Goal: Use online tool/utility: Utilize a website feature to perform a specific function

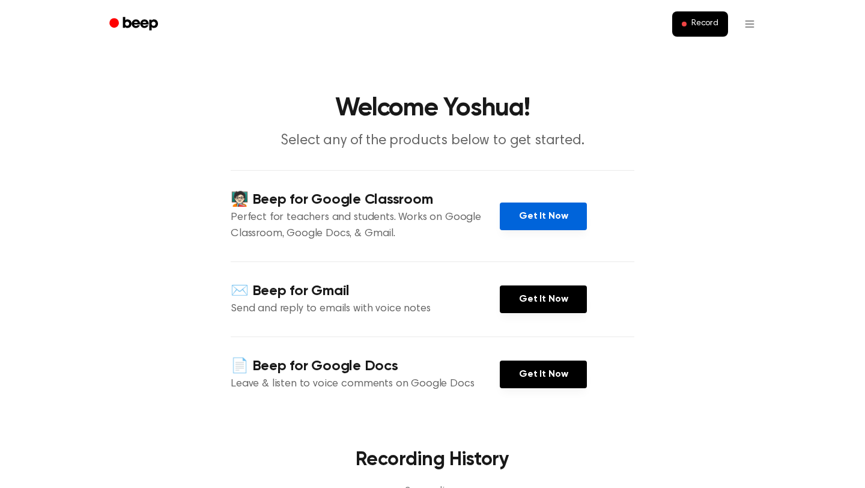
click at [568, 219] on link "Get It Now" at bounding box center [543, 216] width 87 height 28
click at [696, 26] on span "Record" at bounding box center [704, 24] width 27 height 11
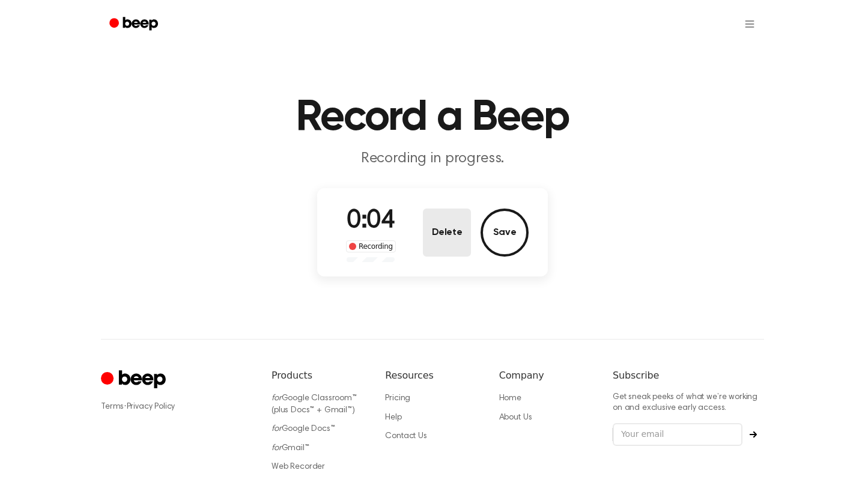
click at [428, 252] on button "Delete" at bounding box center [447, 232] width 48 height 48
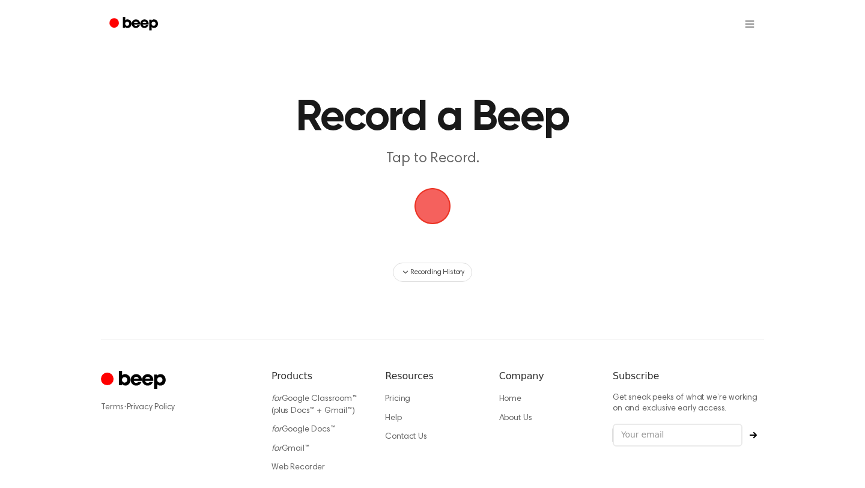
click at [432, 211] on span "button" at bounding box center [432, 206] width 41 height 41
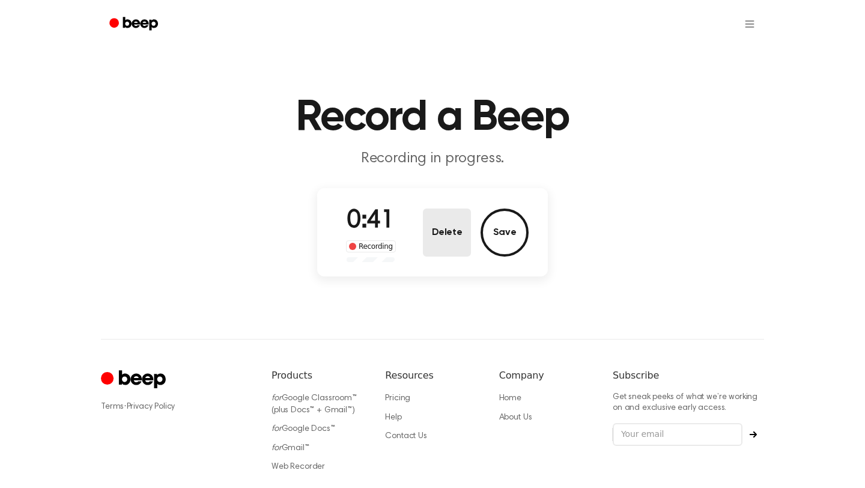
click at [445, 225] on button "Delete" at bounding box center [447, 232] width 48 height 48
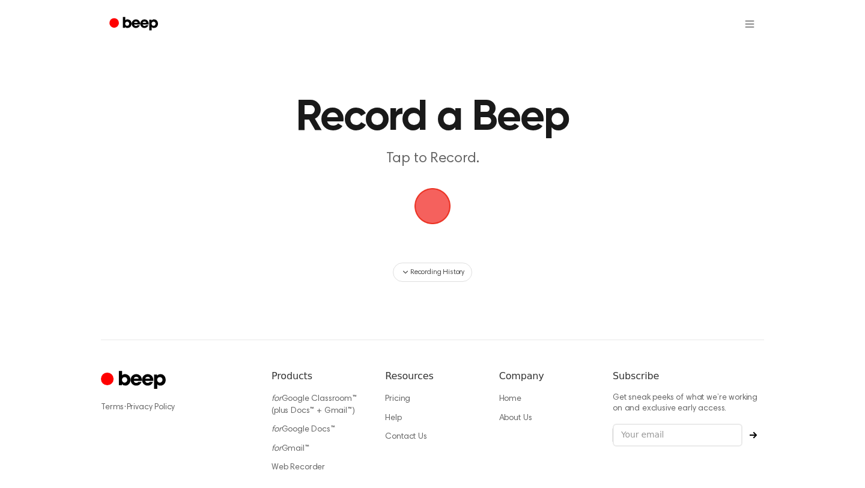
click at [428, 208] on span "button" at bounding box center [432, 206] width 41 height 41
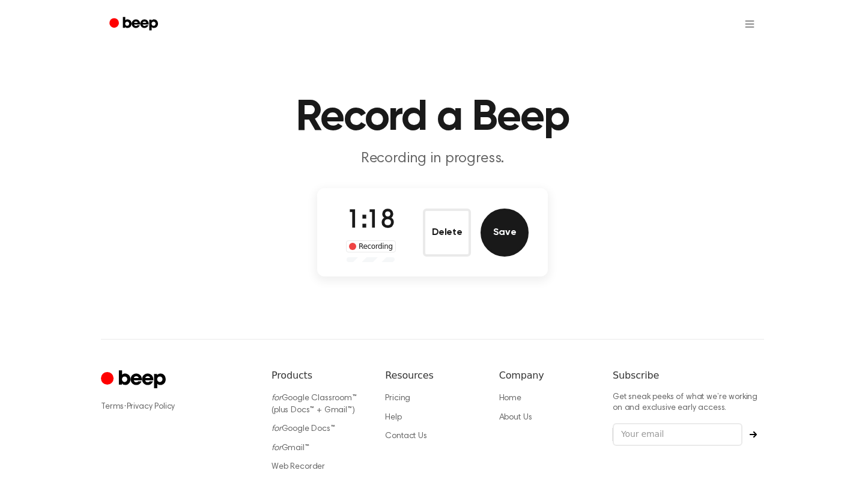
click at [497, 229] on button "Save" at bounding box center [505, 232] width 48 height 48
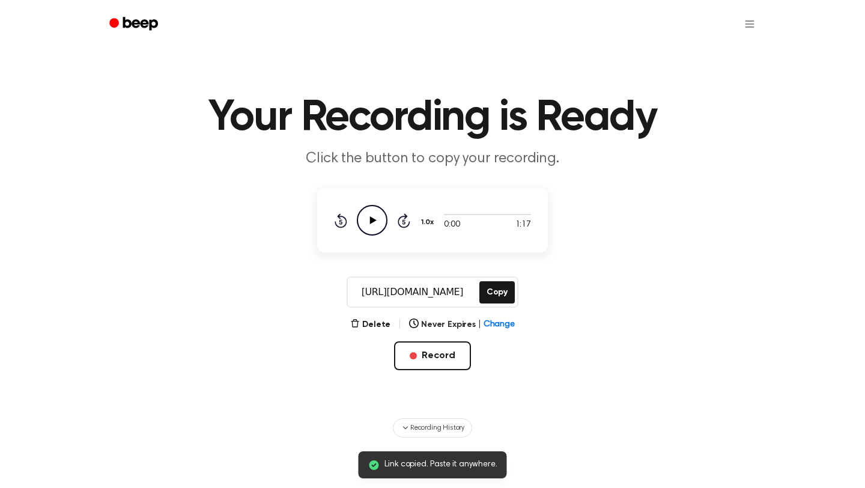
click at [366, 217] on icon "Play Audio" at bounding box center [372, 220] width 31 height 31
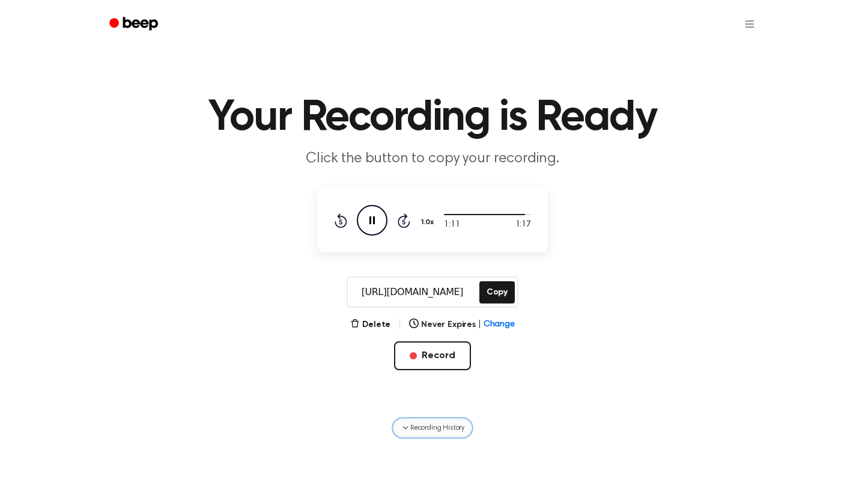
click at [435, 428] on span "Recording History" at bounding box center [437, 427] width 54 height 11
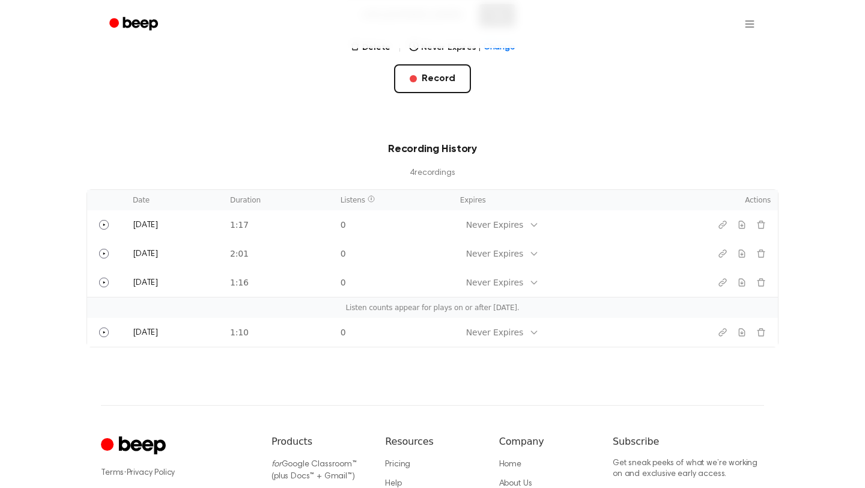
scroll to position [280, 0]
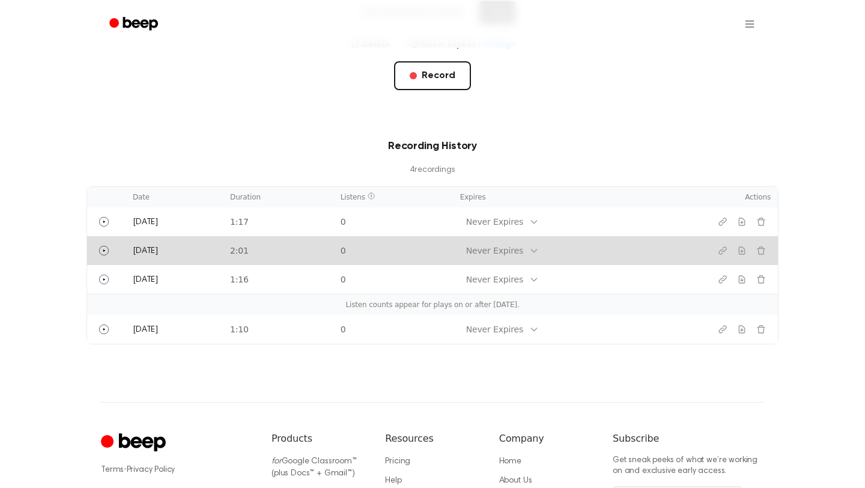
click at [439, 252] on td "0" at bounding box center [393, 250] width 120 height 29
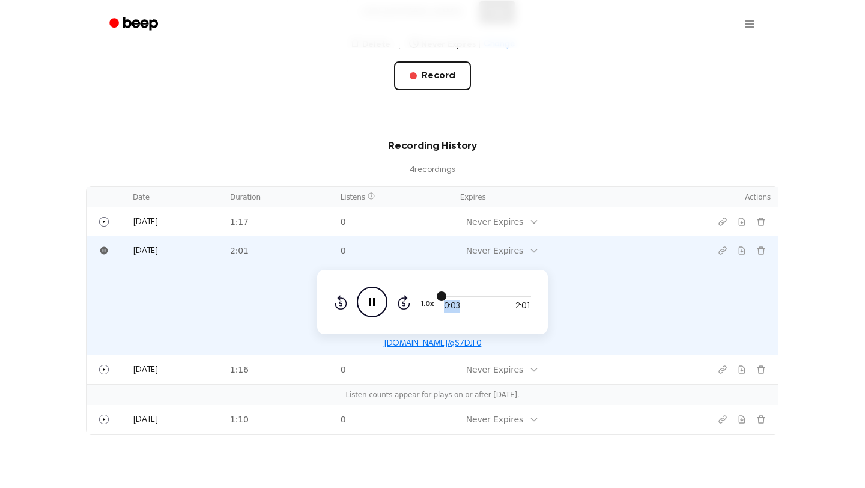
drag, startPoint x: 441, startPoint y: 297, endPoint x: 462, endPoint y: 300, distance: 20.7
click at [461, 300] on div "0:03 2:01" at bounding box center [487, 302] width 87 height 22
click at [459, 296] on div at bounding box center [487, 296] width 87 height 1
click at [106, 249] on icon "Pause" at bounding box center [104, 251] width 8 height 8
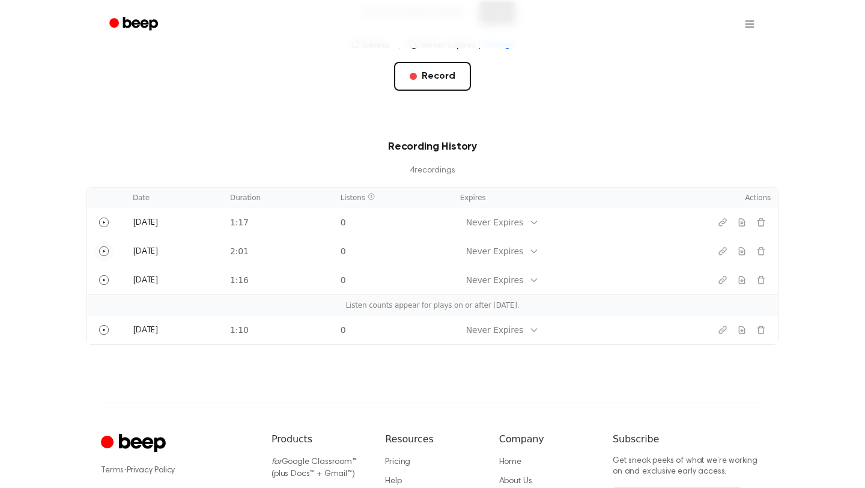
scroll to position [0, 0]
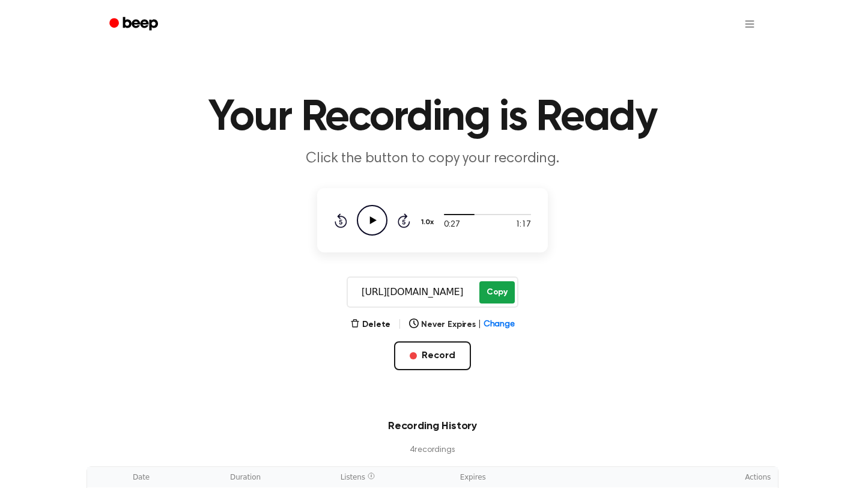
click at [497, 293] on button "Copy" at bounding box center [496, 292] width 35 height 22
